Goal: Use online tool/utility

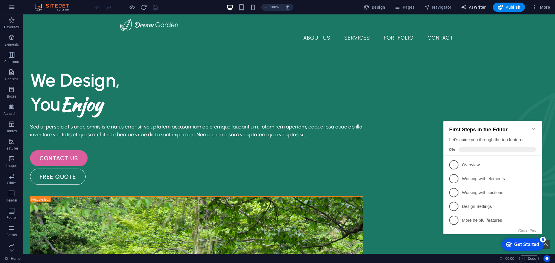
click at [481, 8] on span "AI Writer" at bounding box center [473, 7] width 25 height 6
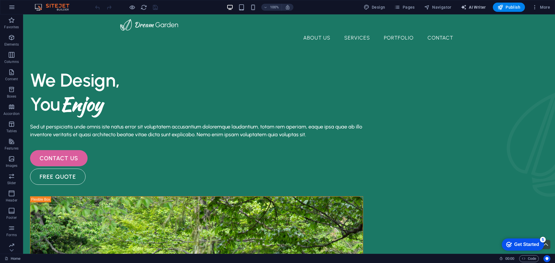
select select "English"
